Goal: Navigation & Orientation: Find specific page/section

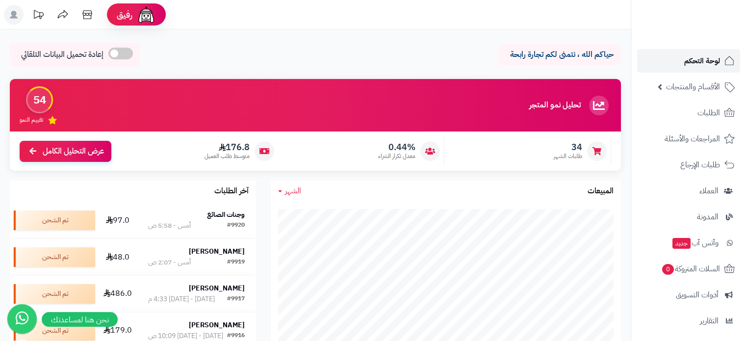
click at [713, 56] on span "لوحة التحكم" at bounding box center [703, 61] width 36 height 14
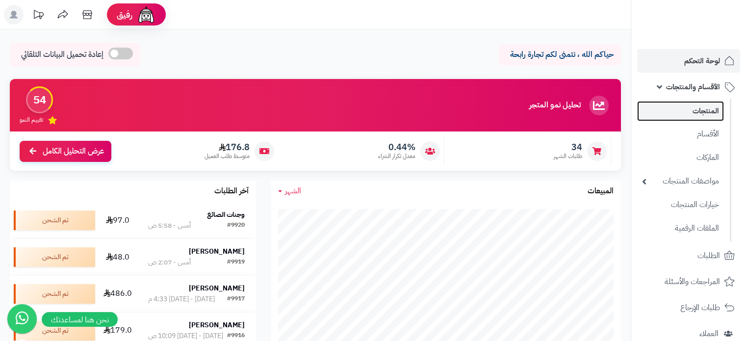
click at [707, 107] on link "المنتجات" at bounding box center [680, 111] width 87 height 20
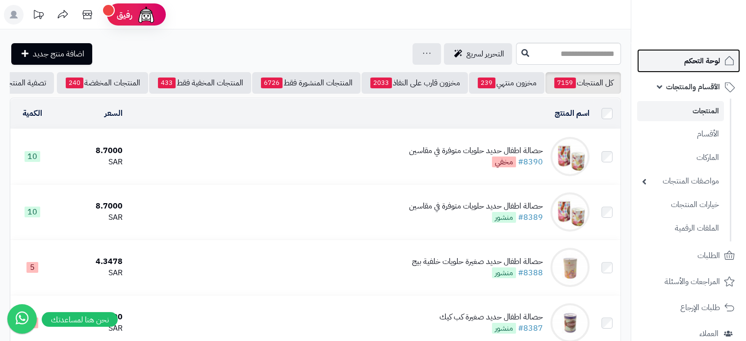
click at [703, 61] on span "لوحة التحكم" at bounding box center [703, 61] width 36 height 14
